Goal: Transaction & Acquisition: Download file/media

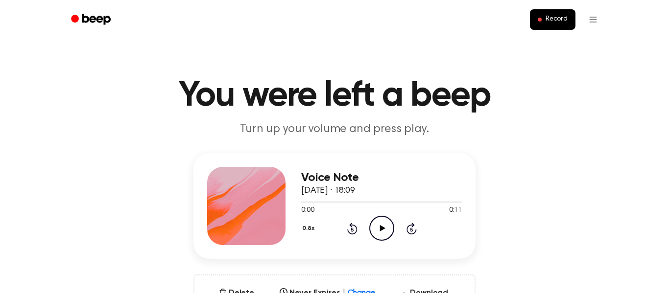
click at [387, 230] on icon "Play Audio" at bounding box center [381, 228] width 25 height 25
click at [380, 228] on icon at bounding box center [382, 228] width 4 height 6
click at [381, 228] on icon at bounding box center [382, 228] width 5 height 6
click at [381, 234] on icon "Play Audio" at bounding box center [381, 228] width 25 height 25
click at [370, 221] on icon "Pause Audio" at bounding box center [381, 228] width 25 height 25
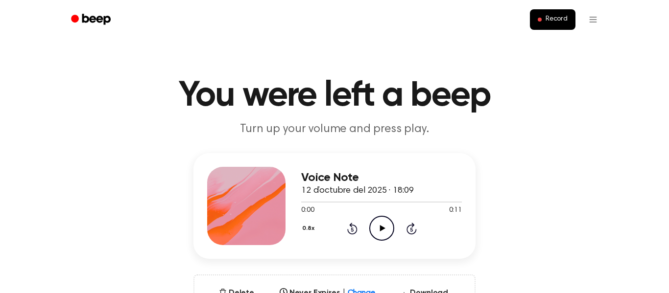
click at [377, 226] on icon "Play Audio" at bounding box center [381, 228] width 25 height 25
click at [413, 230] on icon "Skip 5 seconds" at bounding box center [411, 228] width 11 height 13
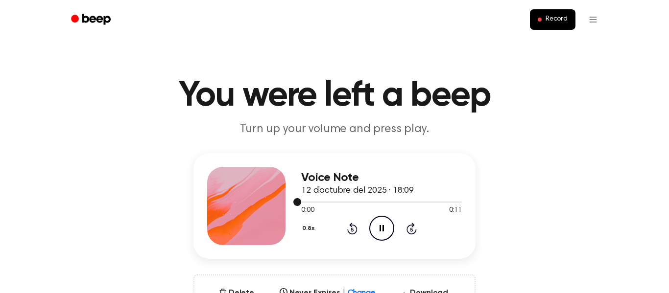
click at [385, 200] on div at bounding box center [381, 202] width 161 height 8
drag, startPoint x: 297, startPoint y: 203, endPoint x: 334, endPoint y: 200, distance: 36.3
click at [334, 200] on div at bounding box center [381, 202] width 161 height 8
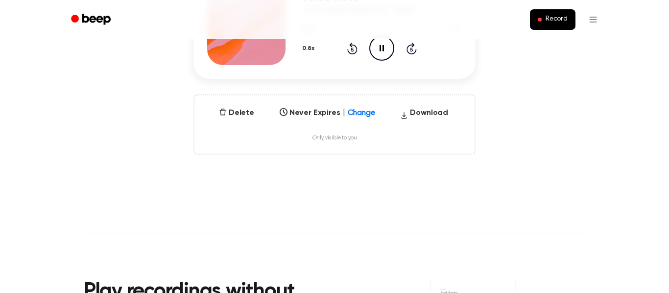
scroll to position [181, 0]
click at [392, 57] on icon "Pause Audio" at bounding box center [381, 47] width 25 height 25
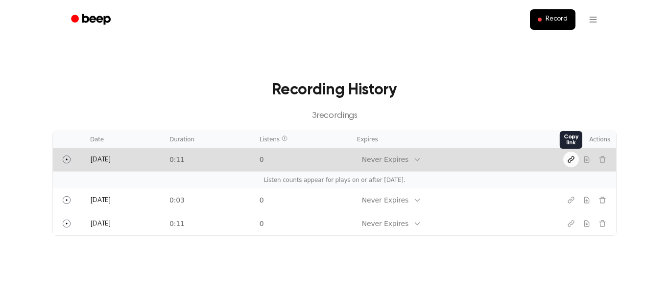
click at [568, 162] on icon "Copy link" at bounding box center [571, 160] width 6 height 6
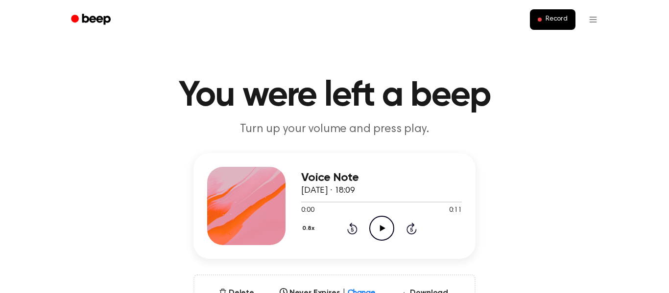
click at [387, 223] on icon "Play Audio" at bounding box center [381, 228] width 25 height 25
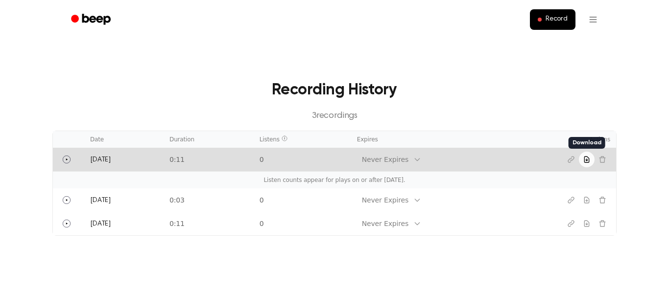
click at [592, 158] on button "Download recording" at bounding box center [587, 160] width 16 height 16
